Goal: Transaction & Acquisition: Purchase product/service

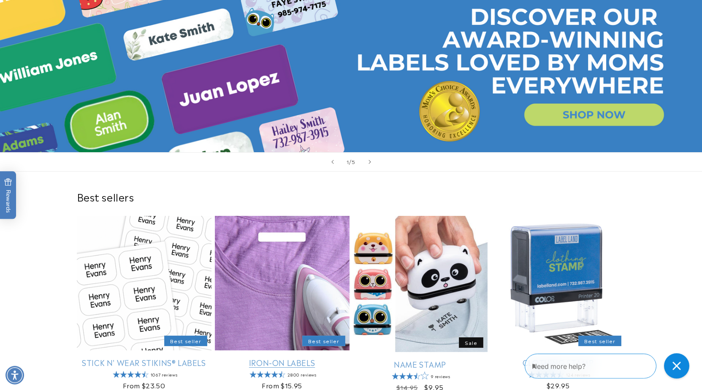
scroll to position [172, 0]
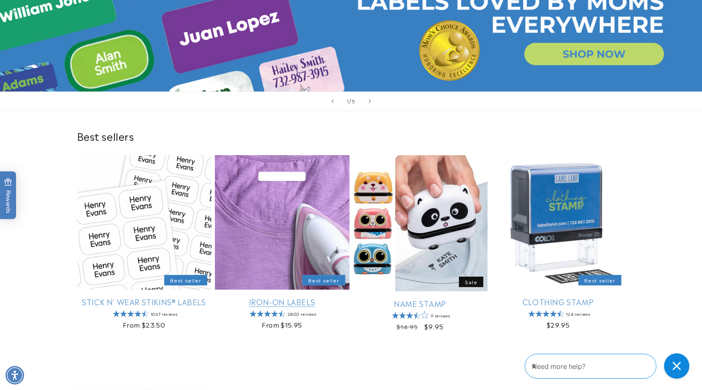
click at [278, 303] on link "Iron-On Labels" at bounding box center [282, 302] width 135 height 10
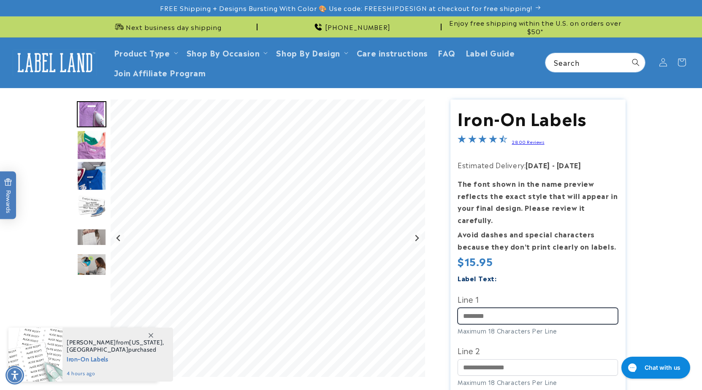
click at [497, 308] on input "Line 1" at bounding box center [537, 316] width 160 height 16
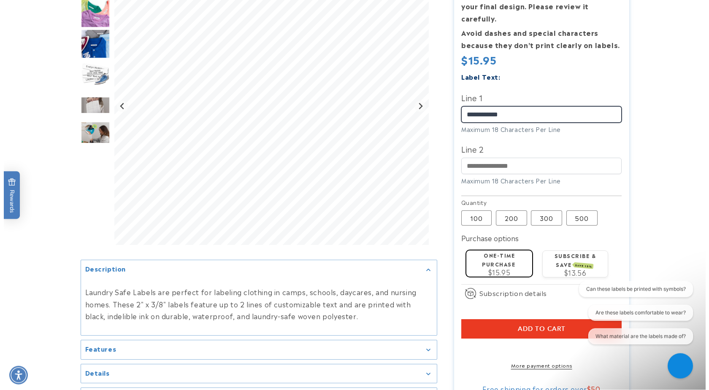
scroll to position [215, 0]
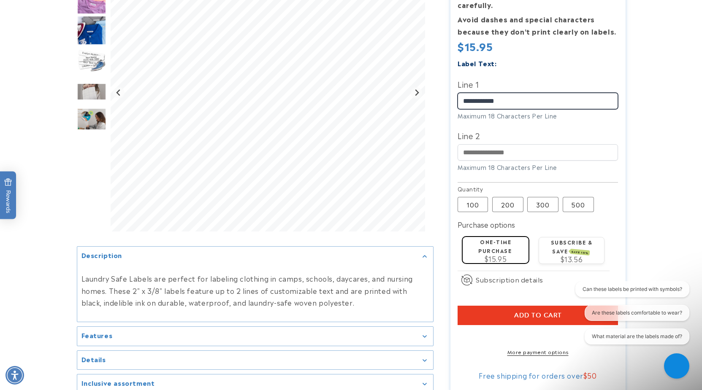
type input "**********"
click at [531, 312] on span "Add to cart" at bounding box center [538, 316] width 48 height 8
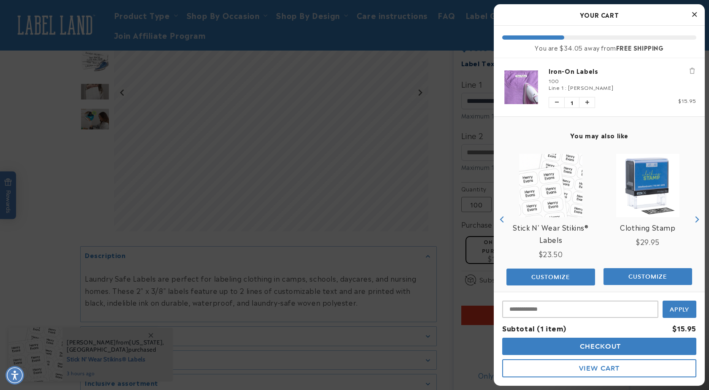
click at [591, 344] on span "Checkout" at bounding box center [599, 347] width 43 height 8
